Goal: Information Seeking & Learning: Learn about a topic

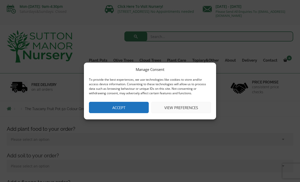
click at [181, 107] on button "View preferences" at bounding box center [181, 107] width 60 height 11
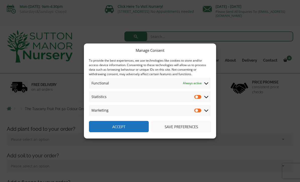
click at [197, 111] on input "Marketing" at bounding box center [198, 110] width 8 height 5
checkbox input "true"
click at [200, 94] on input "Statistics" at bounding box center [198, 96] width 8 height 5
checkbox input "true"
click at [199, 111] on input "Marketing" at bounding box center [198, 110] width 8 height 5
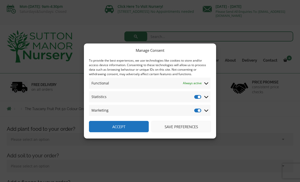
checkbox input "false"
click at [199, 95] on input "Statistics" at bounding box center [198, 96] width 8 height 5
checkbox input "false"
click at [183, 129] on button "Save preferences" at bounding box center [181, 126] width 60 height 11
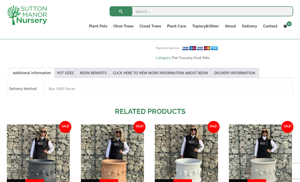
scroll to position [334, 0]
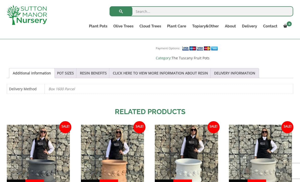
click at [0, 0] on link "The Old Stone Pots" at bounding box center [0, 0] width 0 height 0
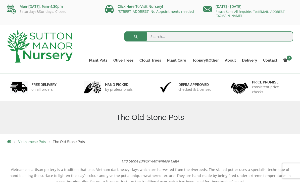
click at [0, 0] on link "The Atlantis Pots" at bounding box center [0, 0] width 0 height 0
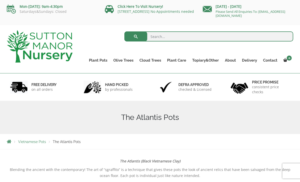
click at [37, 144] on span "Vietnamese Pots" at bounding box center [32, 142] width 28 height 4
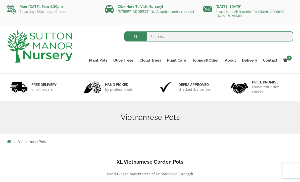
click at [0, 0] on link "The Iron Stone Pots" at bounding box center [0, 0] width 0 height 0
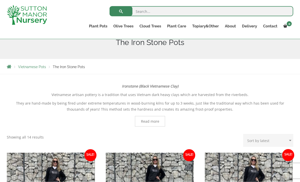
scroll to position [66, 0]
click at [0, 0] on link "The Alfresco Pots" at bounding box center [0, 0] width 0 height 0
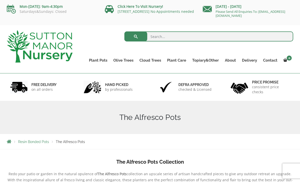
click at [104, 58] on link "Plant Pots" at bounding box center [98, 60] width 24 height 7
click at [102, 57] on link "Plant Pots" at bounding box center [98, 60] width 24 height 7
click at [103, 58] on link "Plant Pots" at bounding box center [98, 60] width 24 height 7
click at [0, 0] on link "Jars And Urns" at bounding box center [0, 0] width 0 height 0
